Goal: Task Accomplishment & Management: Use online tool/utility

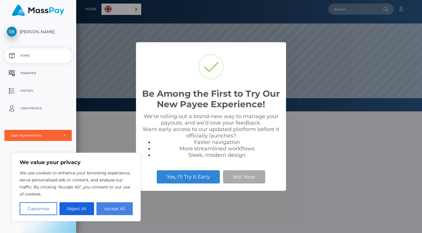
scroll to position [111, 346]
click at [115, 209] on button "Accept All" at bounding box center [115, 208] width 36 height 13
checkbox input "true"
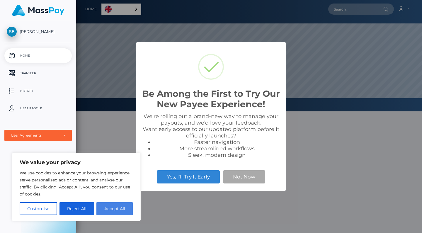
checkbox input "true"
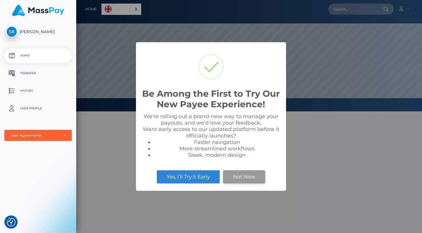
click at [240, 173] on button "Not Now" at bounding box center [244, 176] width 42 height 13
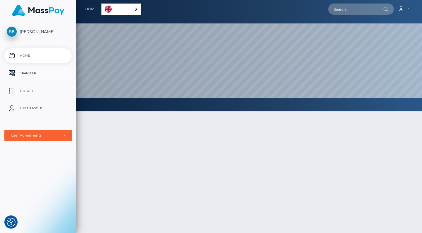
click at [32, 77] on p "Transfer" at bounding box center [38, 73] width 63 height 9
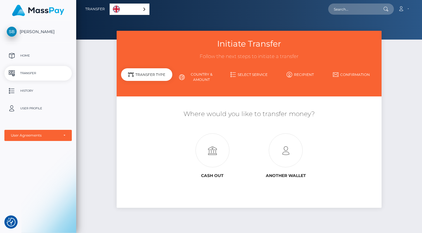
click at [122, 8] on link "English" at bounding box center [129, 9] width 39 height 11
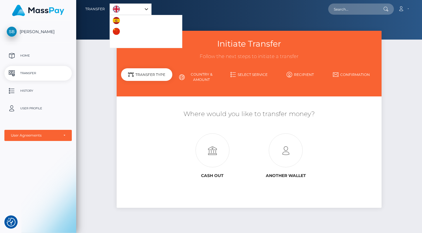
click at [101, 97] on div "Initiate Transfer Follow the next steps to initiate a transfer Transfer Type Co…" at bounding box center [249, 129] width 346 height 197
click at [212, 154] on icon at bounding box center [213, 151] width 74 height 34
